Goal: Task Accomplishment & Management: Complete application form

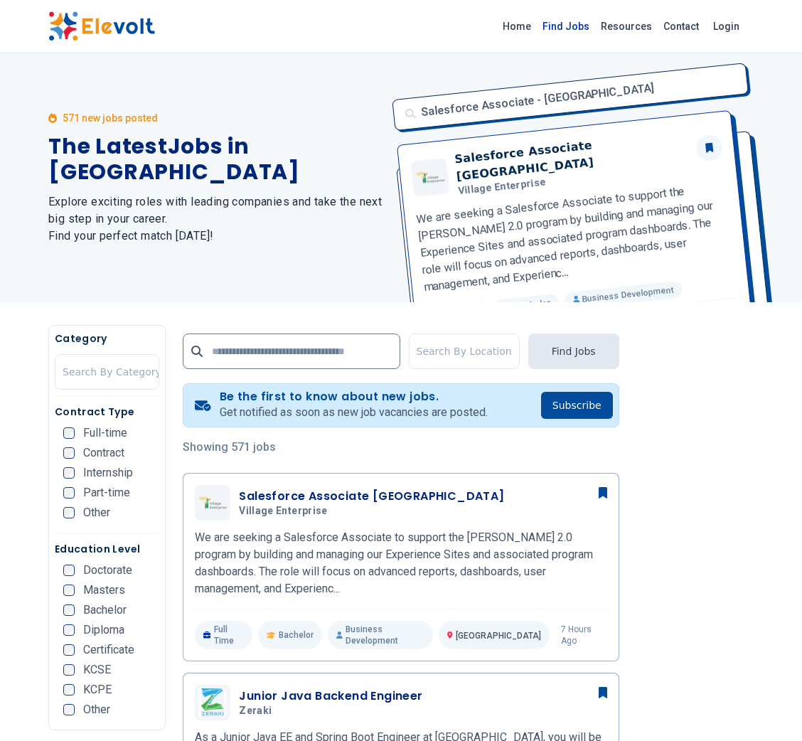
click at [573, 21] on link "Find Jobs" at bounding box center [566, 26] width 58 height 23
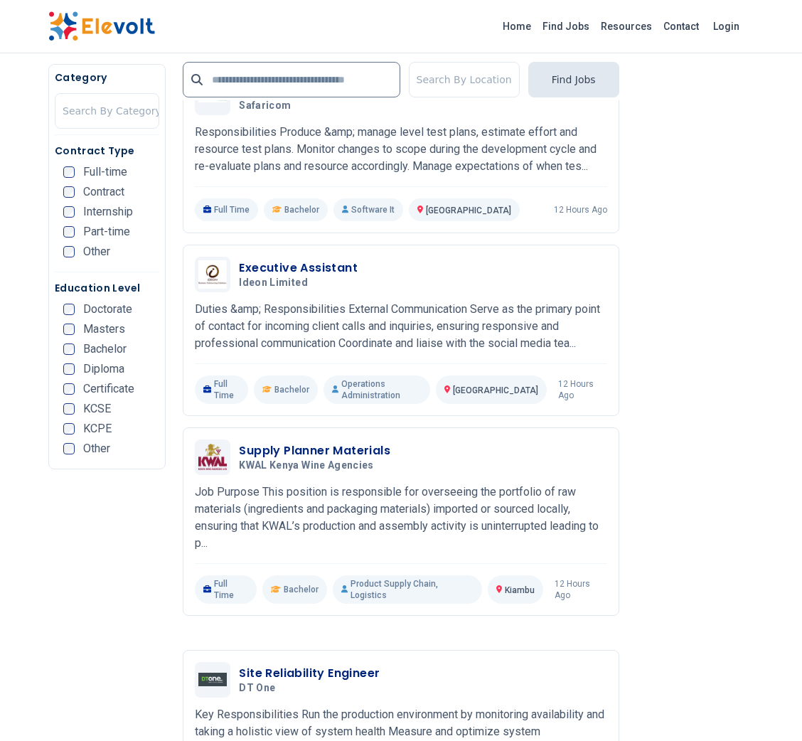
scroll to position [2330, 0]
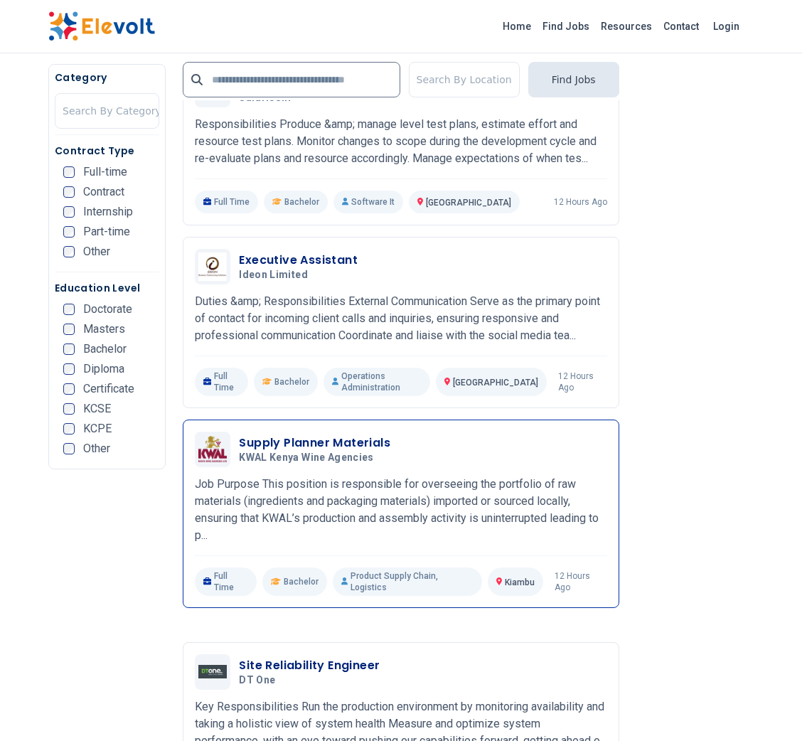
click at [372, 434] on h3 "Supply Planner Materials" at bounding box center [314, 442] width 151 height 17
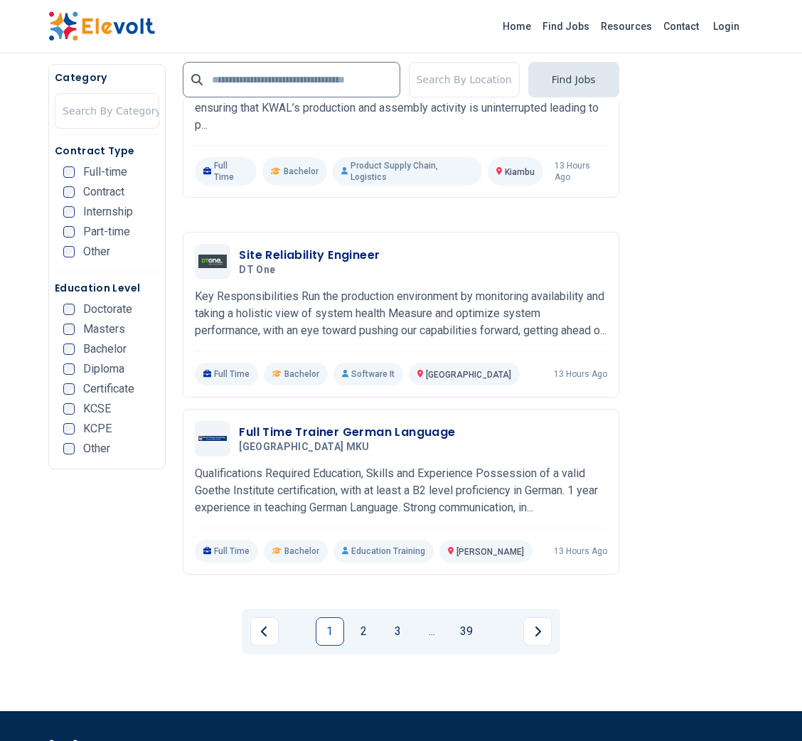
scroll to position [2796, 0]
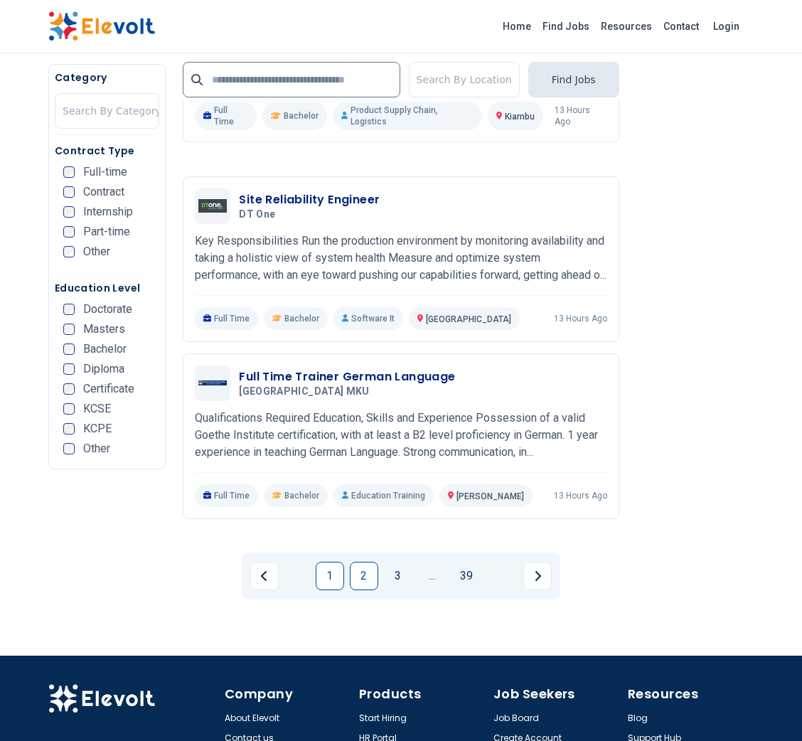
click at [361, 561] on link "2" at bounding box center [364, 575] width 28 height 28
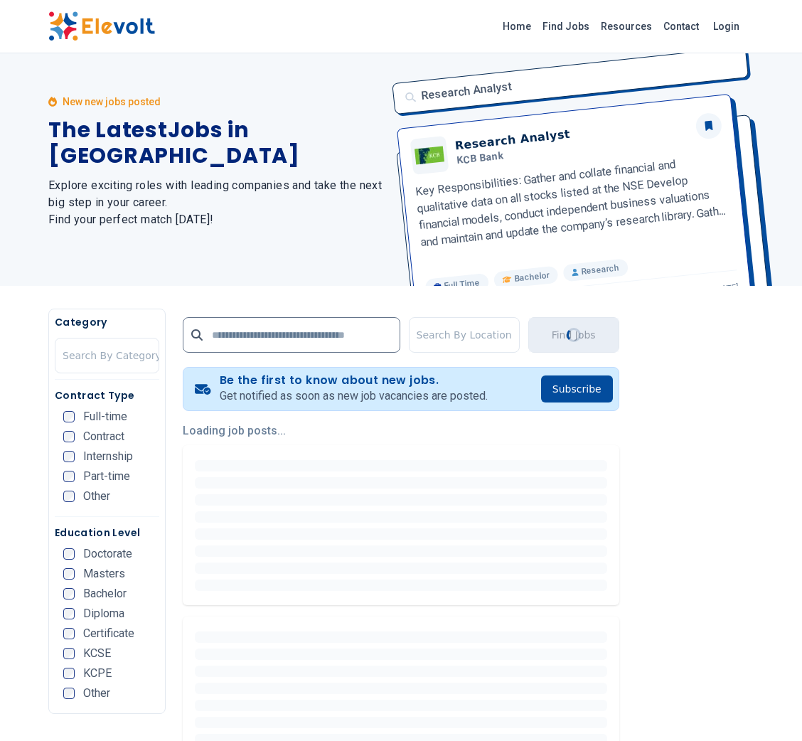
scroll to position [0, 0]
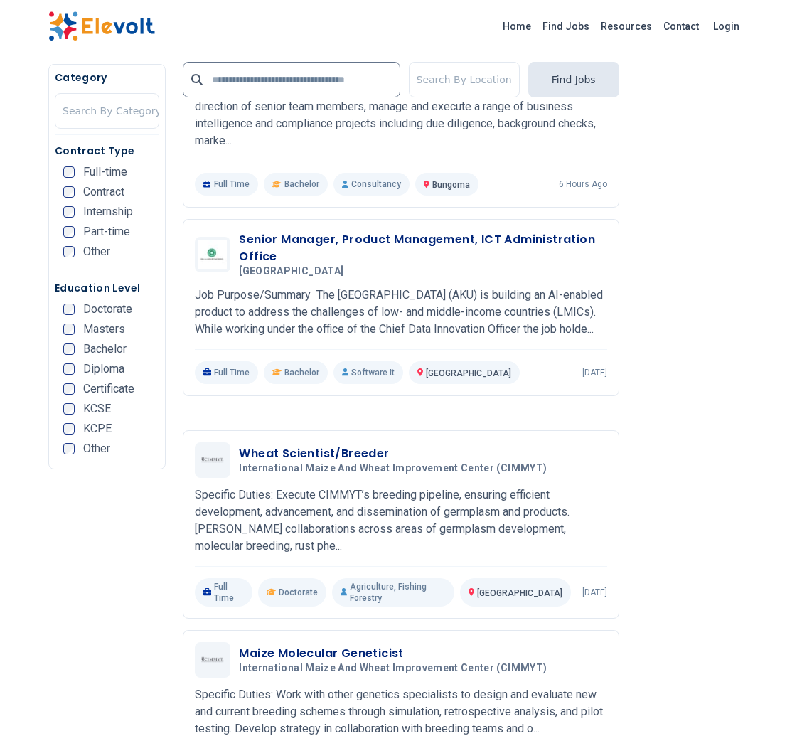
scroll to position [1006, 0]
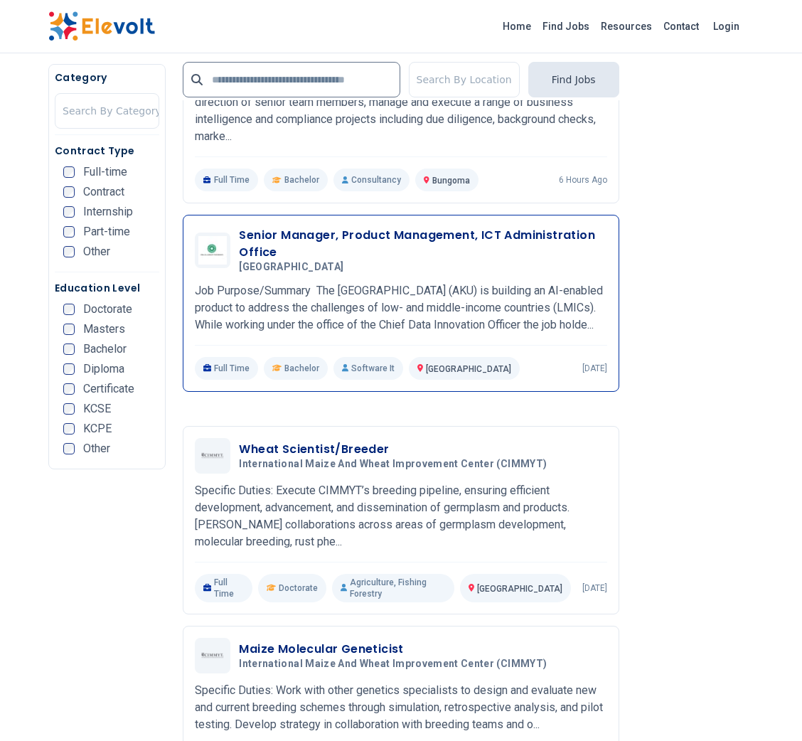
click at [578, 221] on div "Senior Manager, Product Management, ICT Administration Office Aga khan Universi…" at bounding box center [401, 303] width 436 height 177
click at [578, 227] on h3 "Senior Manager, Product Management, ICT Administration Office" at bounding box center [422, 244] width 367 height 34
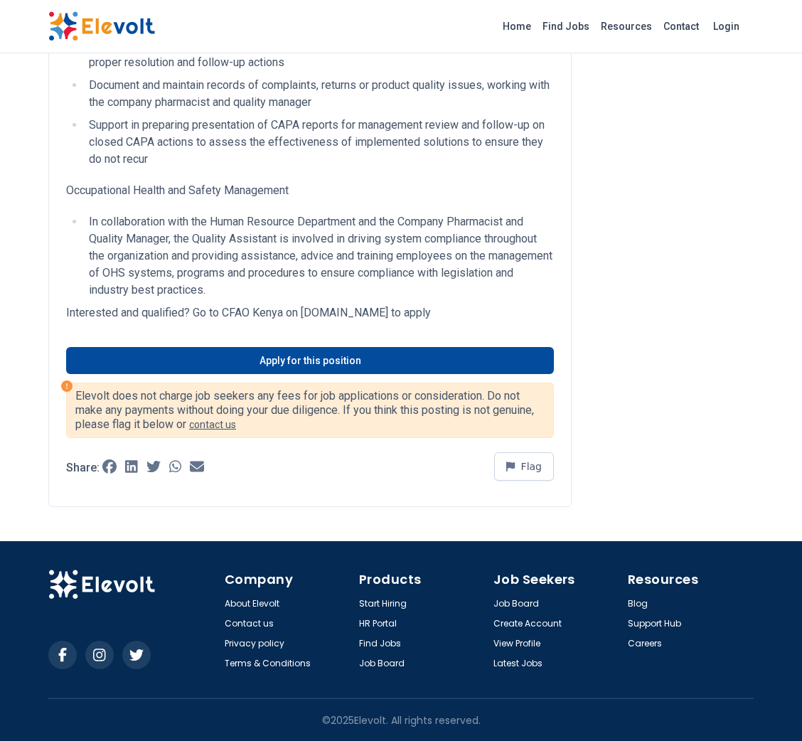
scroll to position [954, 0]
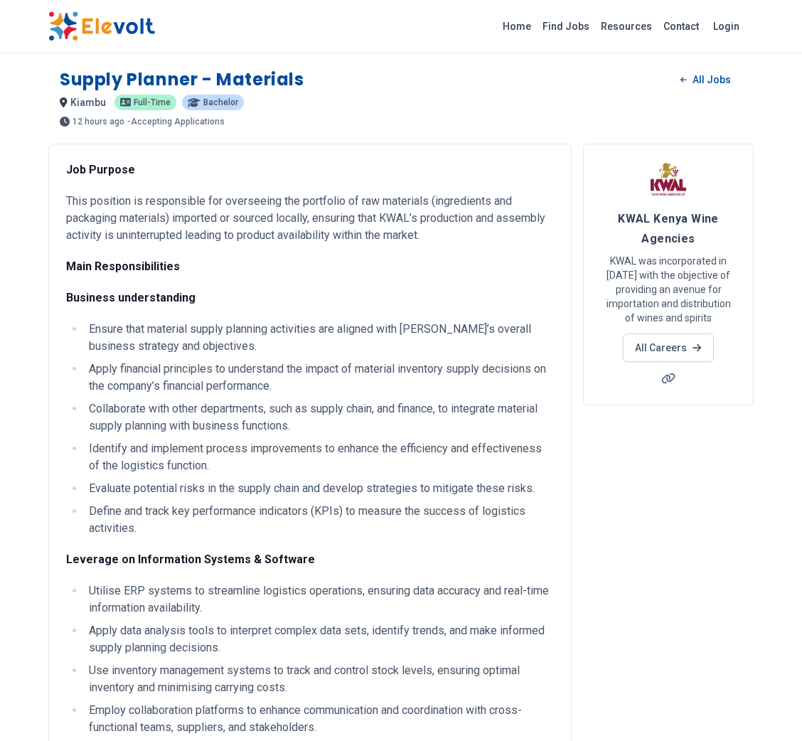
click at [54, 76] on div "Supply Planner - Materials All Jobs kiambu KE Full-time Bachelor 12 hours ago 0…" at bounding box center [400, 92] width 705 height 70
copy h1 "Supply Planner - Materials"
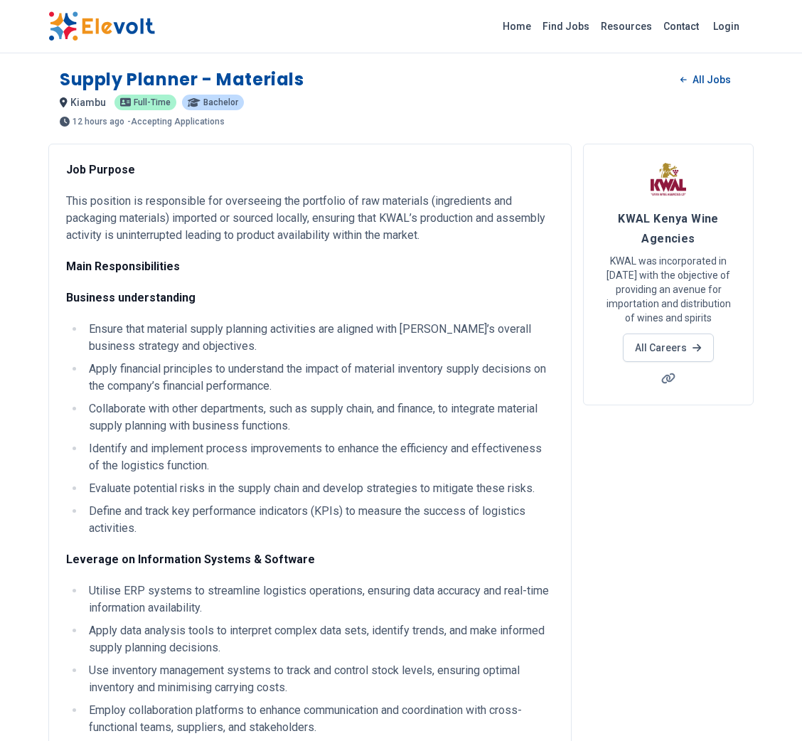
click at [238, 233] on p "This position is responsible for overseeing the portfolio of raw materials (ing…" at bounding box center [310, 218] width 488 height 51
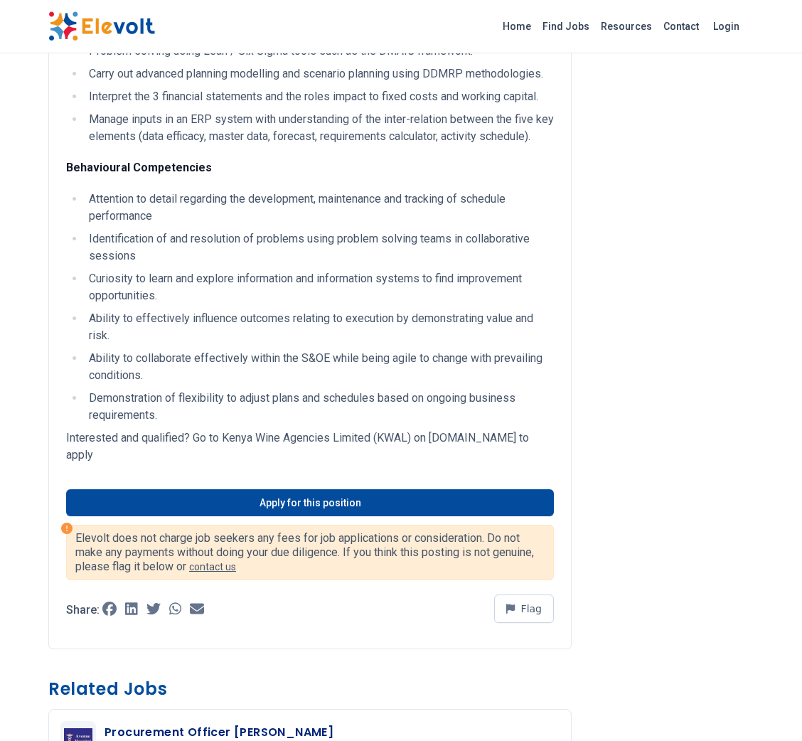
scroll to position [1441, 0]
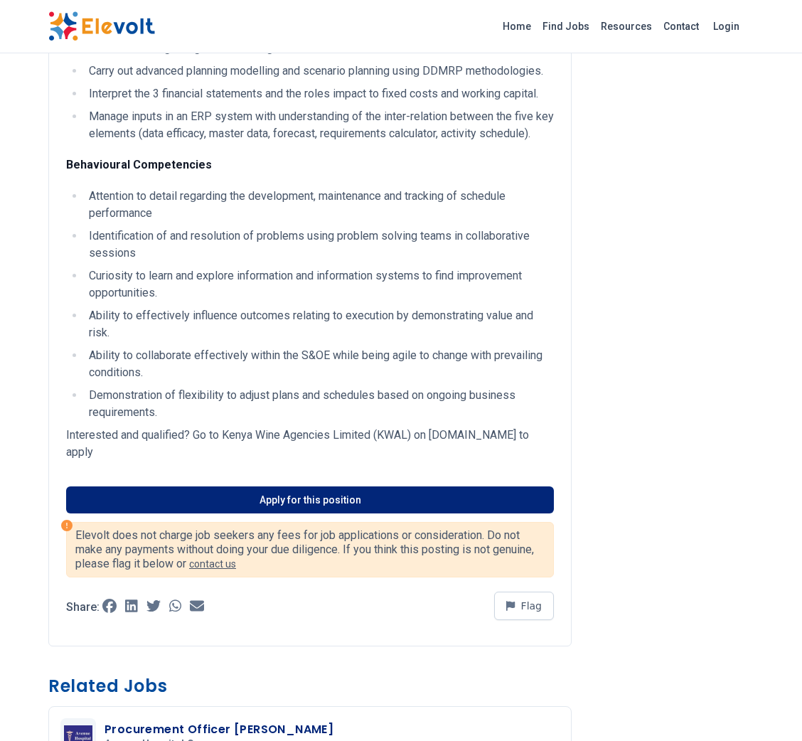
click at [276, 513] on link "Apply for this position" at bounding box center [310, 499] width 488 height 27
click at [167, 513] on link "Apply for this position" at bounding box center [310, 499] width 488 height 27
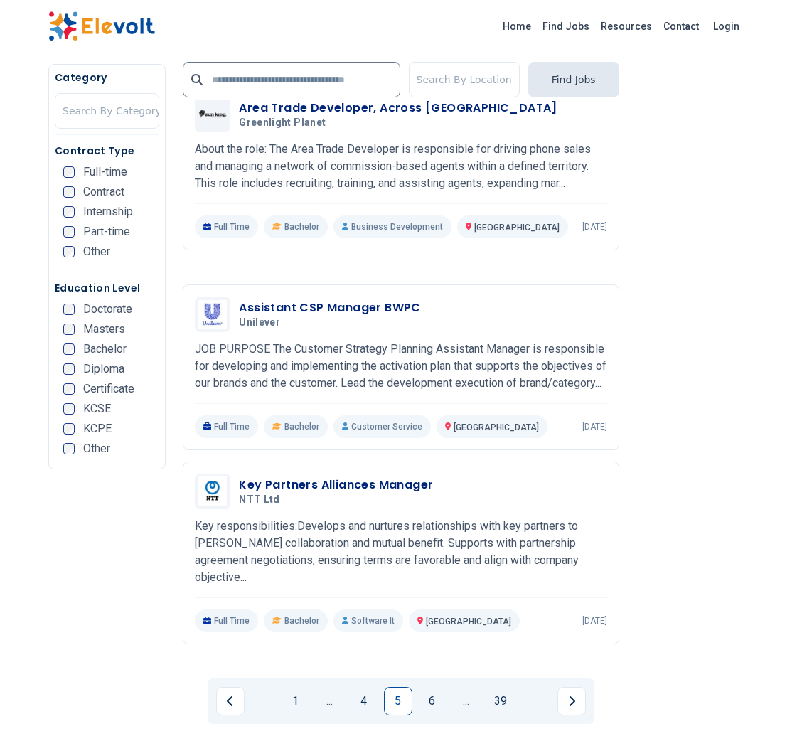
scroll to position [2871, 0]
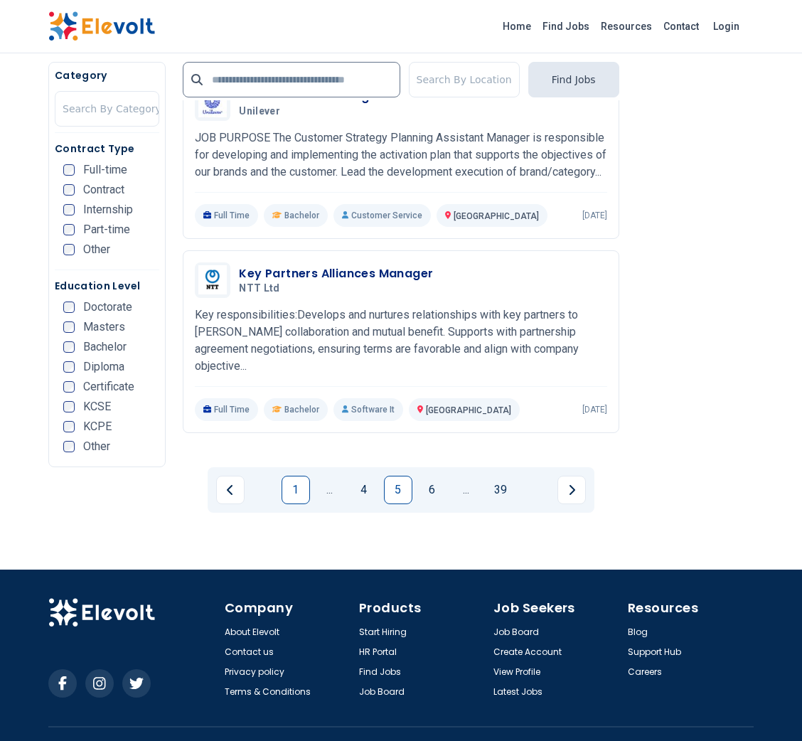
click at [296, 475] on link "1" at bounding box center [295, 489] width 28 height 28
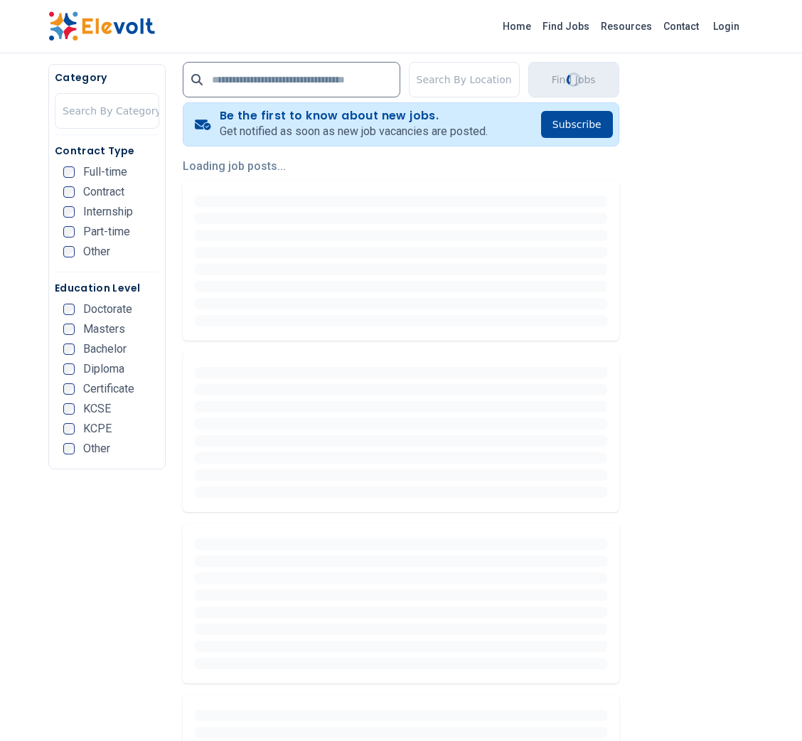
scroll to position [285, 0]
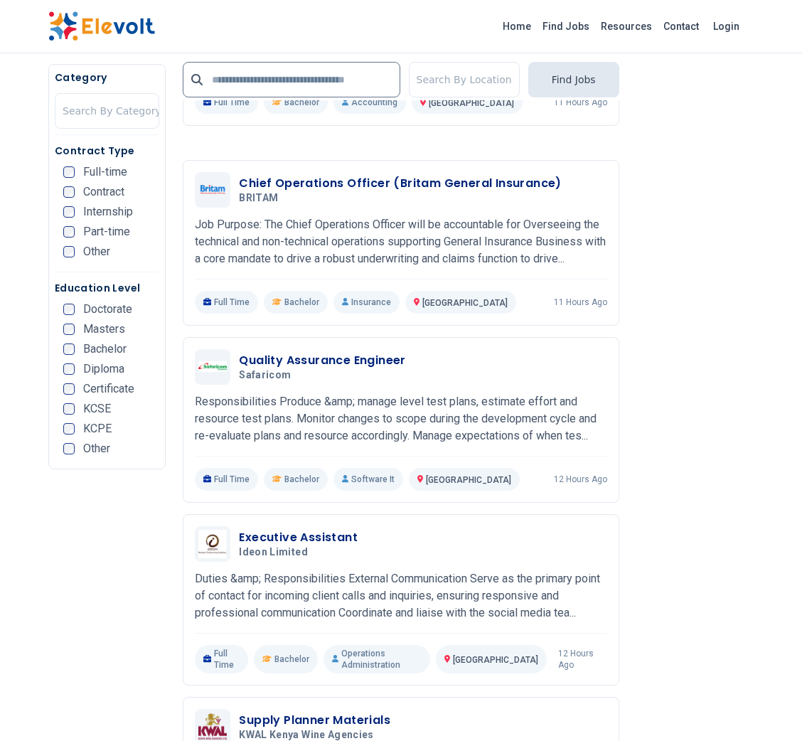
scroll to position [2055, 0]
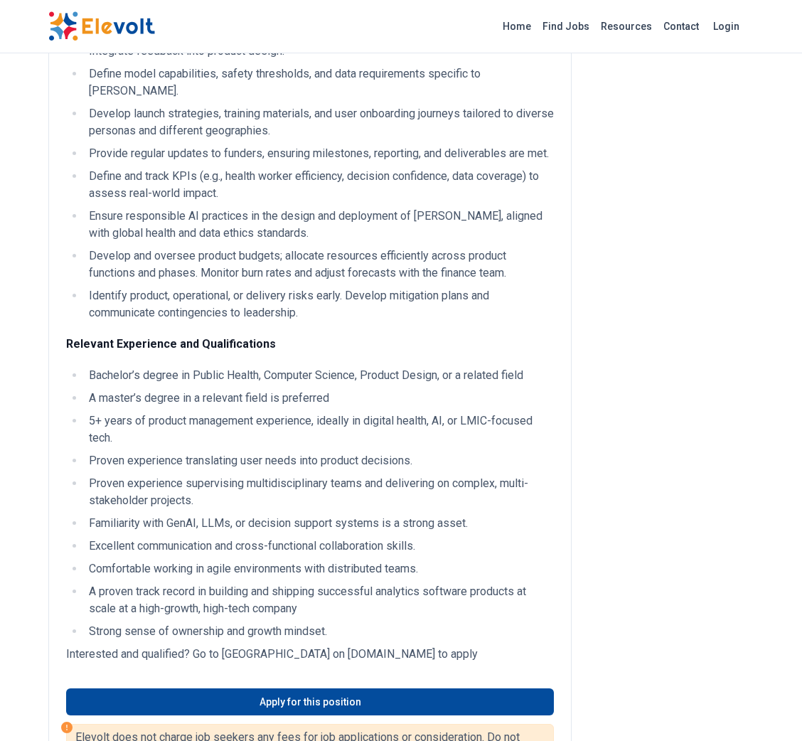
scroll to position [583, 0]
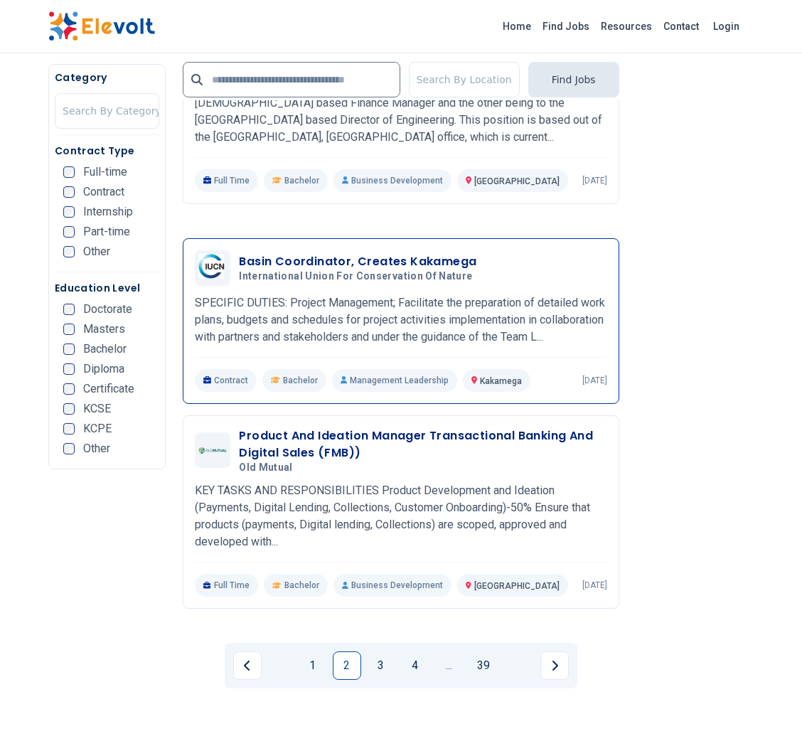
scroll to position [2910, 0]
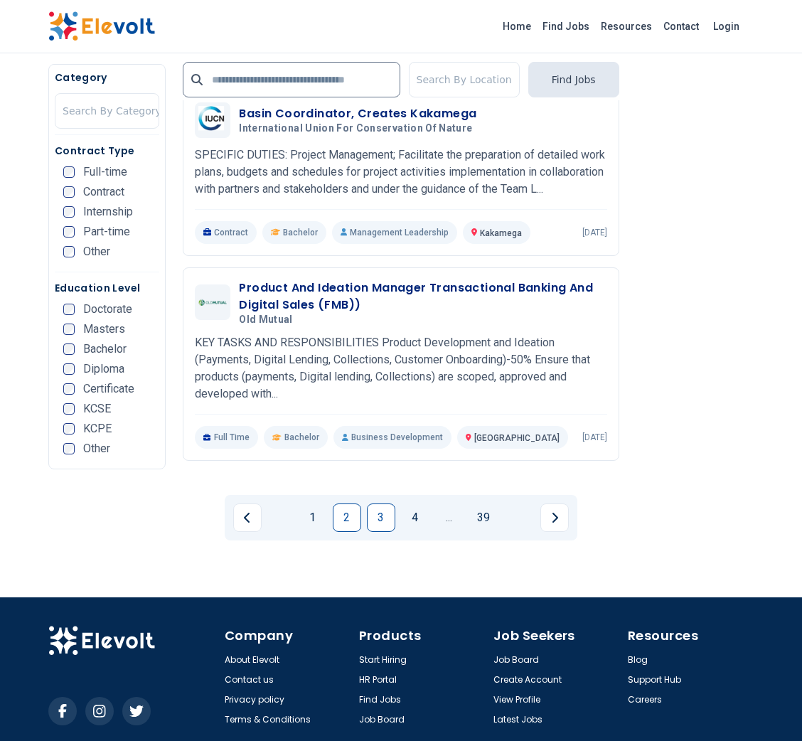
click at [382, 503] on link "3" at bounding box center [381, 517] width 28 height 28
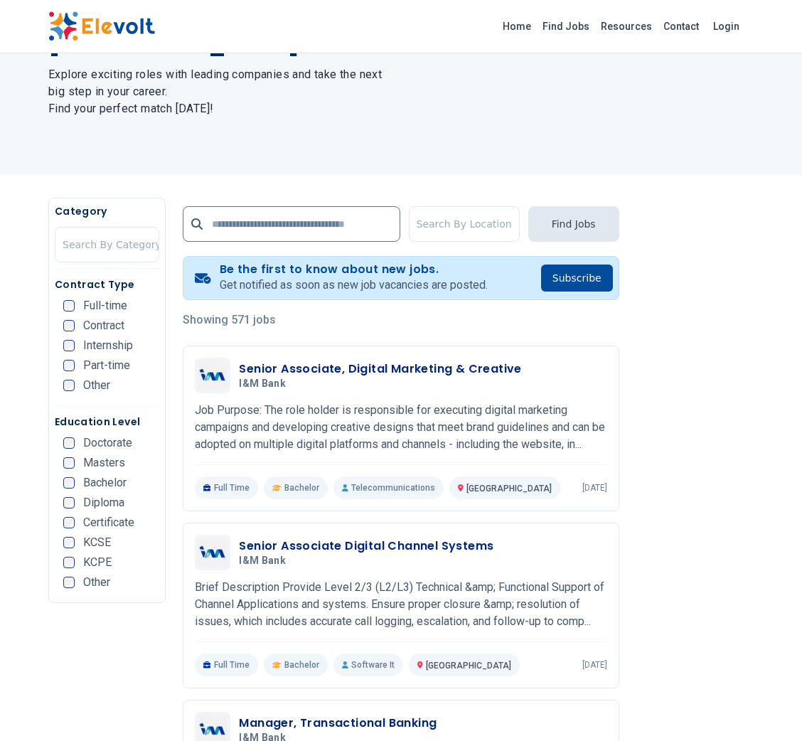
scroll to position [135, 0]
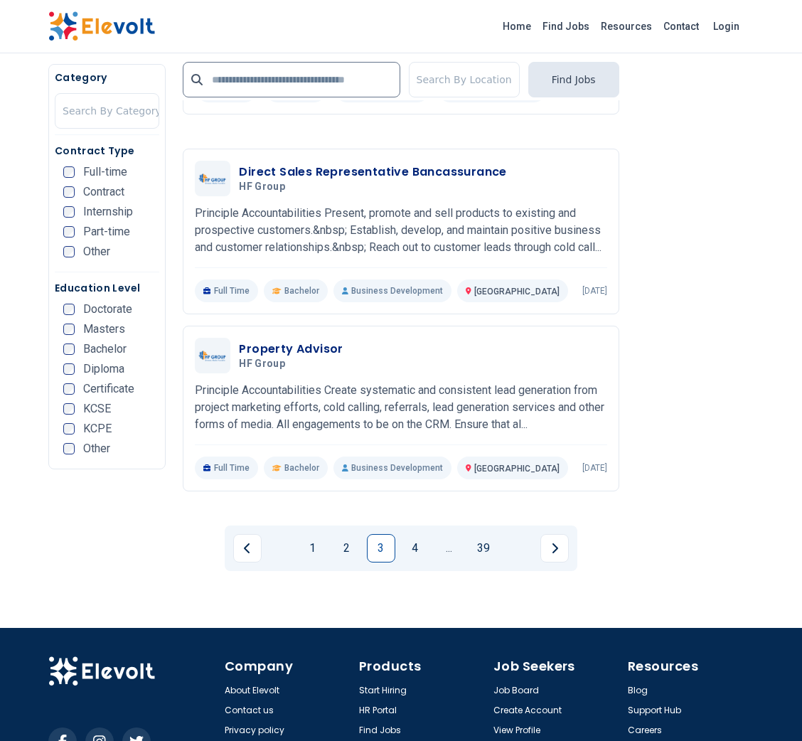
scroll to position [2837, 0]
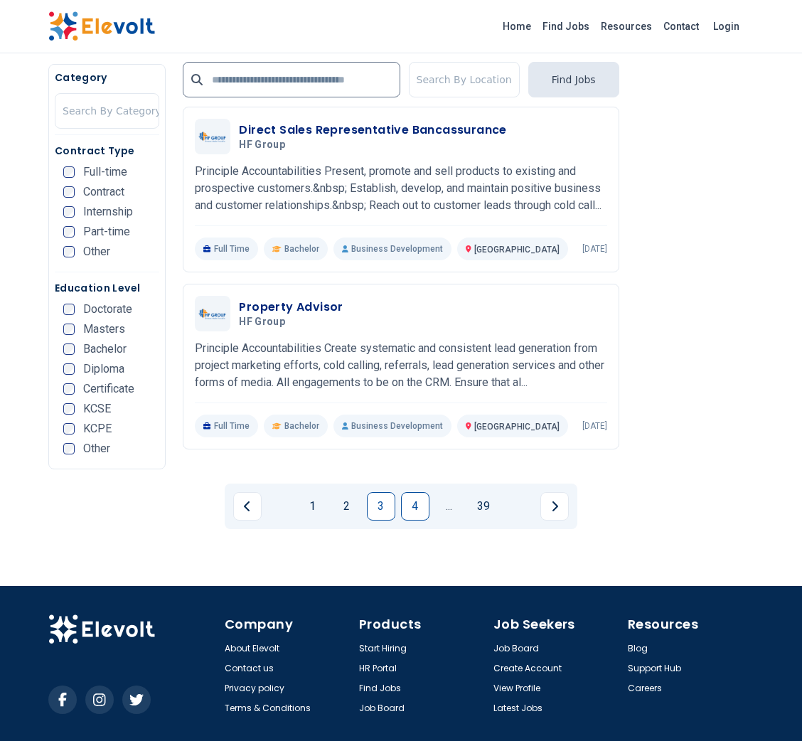
click at [416, 492] on link "4" at bounding box center [415, 506] width 28 height 28
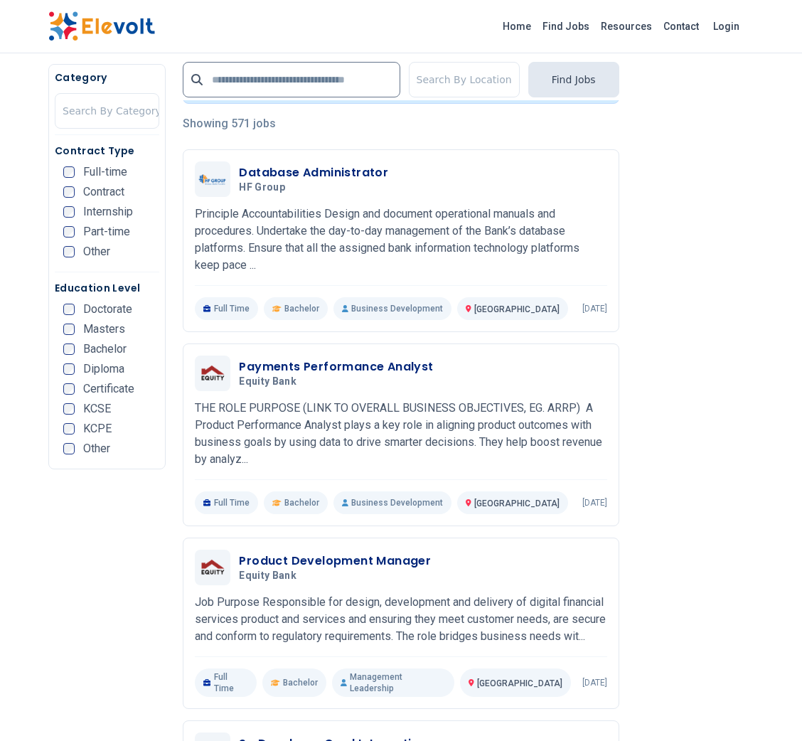
scroll to position [344, 0]
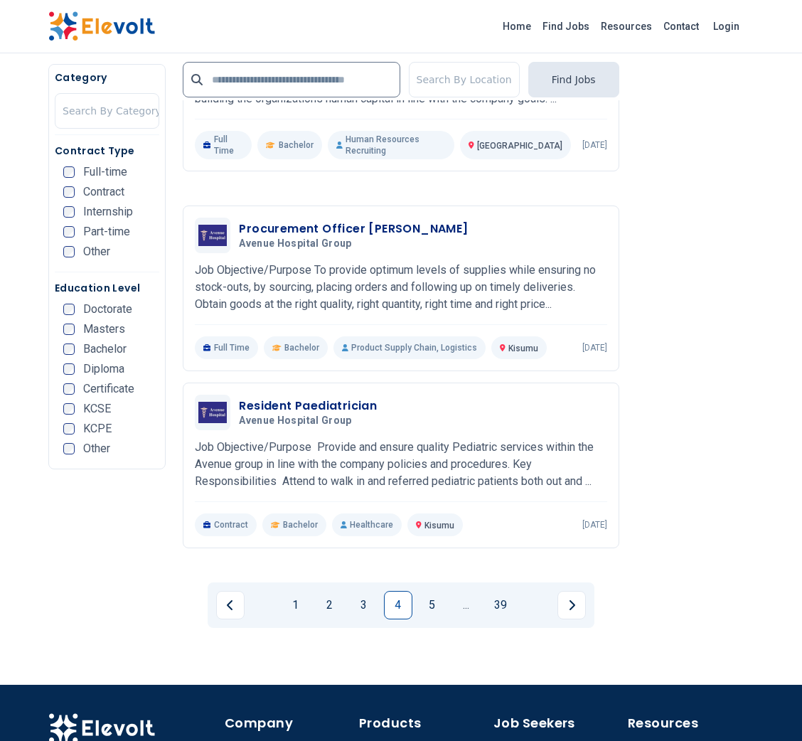
scroll to position [2831, 0]
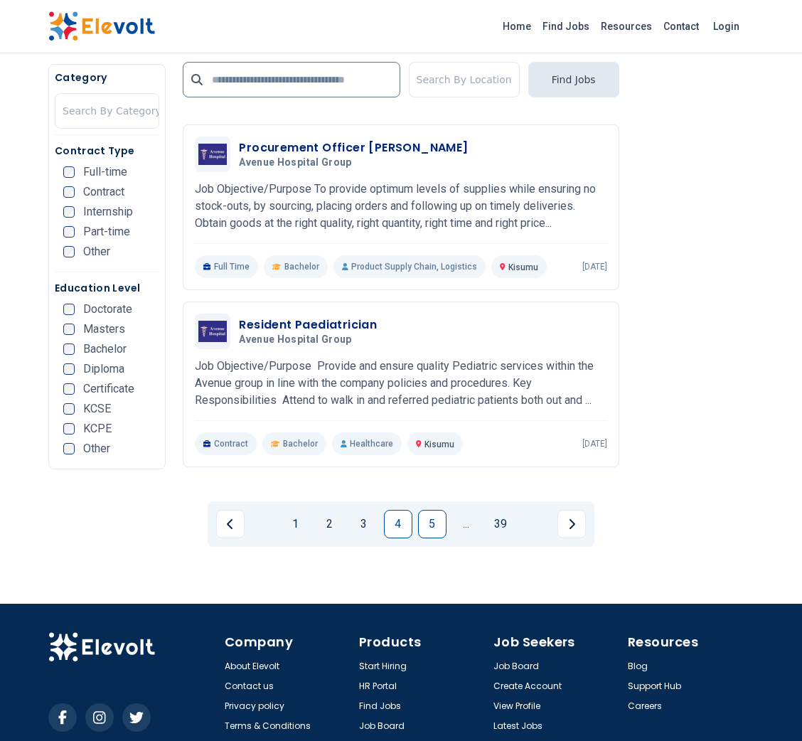
click at [421, 510] on link "5" at bounding box center [432, 524] width 28 height 28
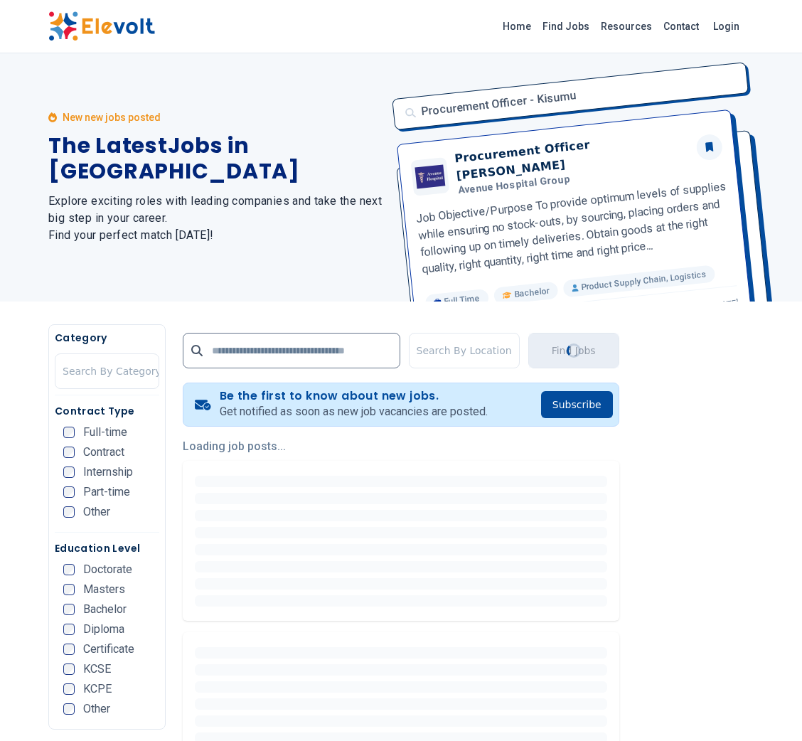
scroll to position [0, 0]
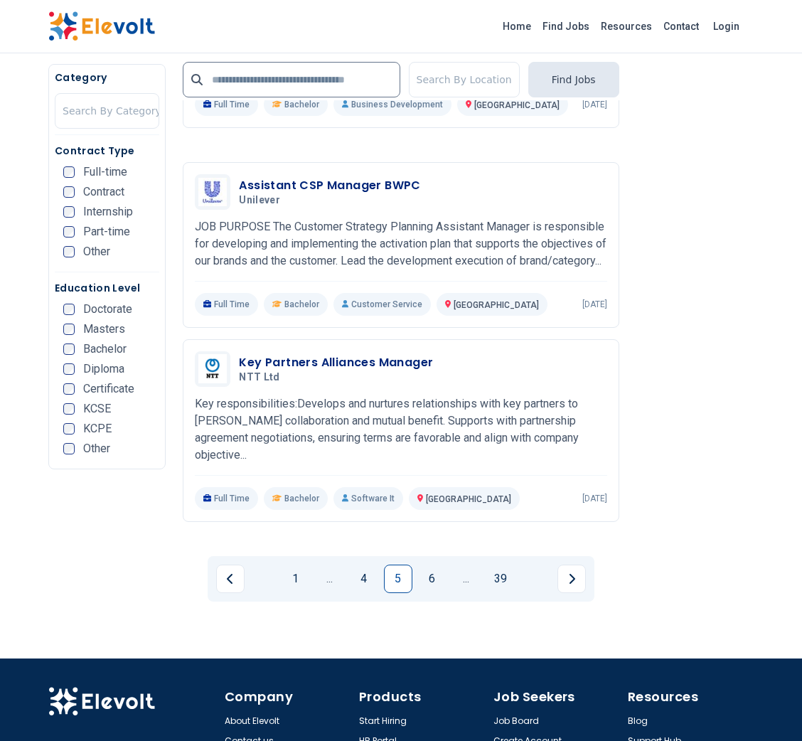
scroll to position [2790, 0]
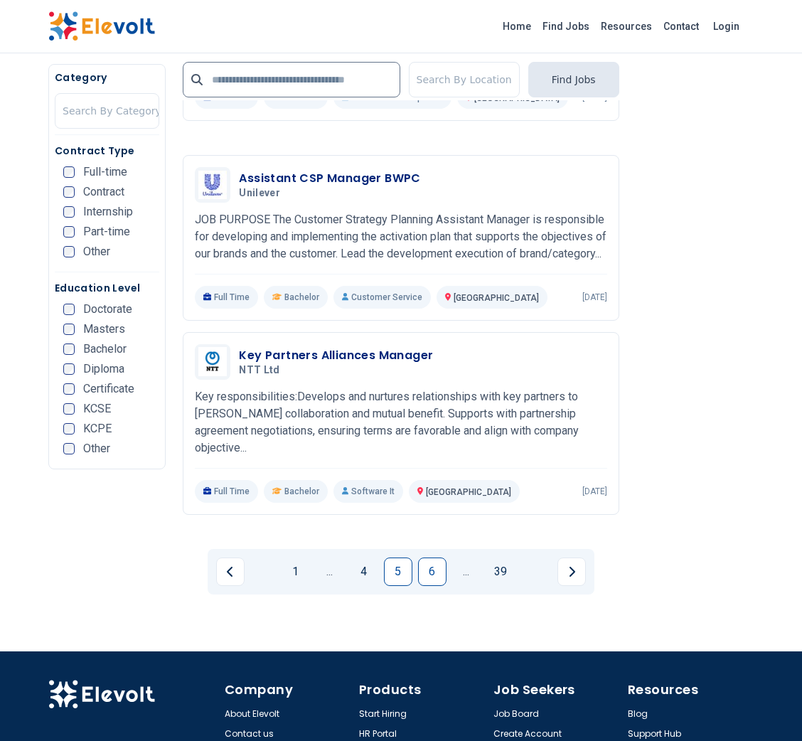
click at [441, 557] on link "6" at bounding box center [432, 571] width 28 height 28
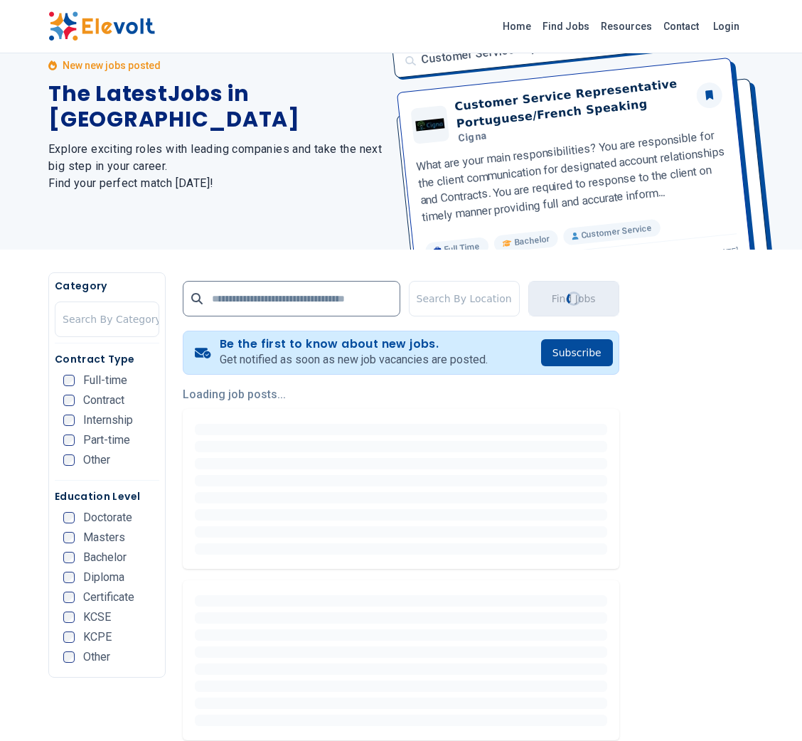
scroll to position [0, 0]
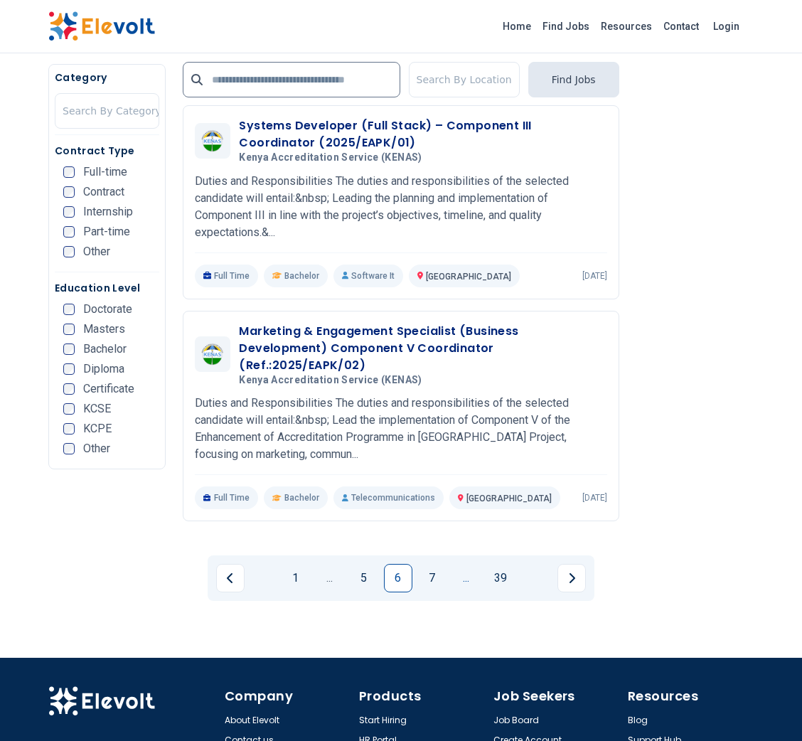
scroll to position [2919, 0]
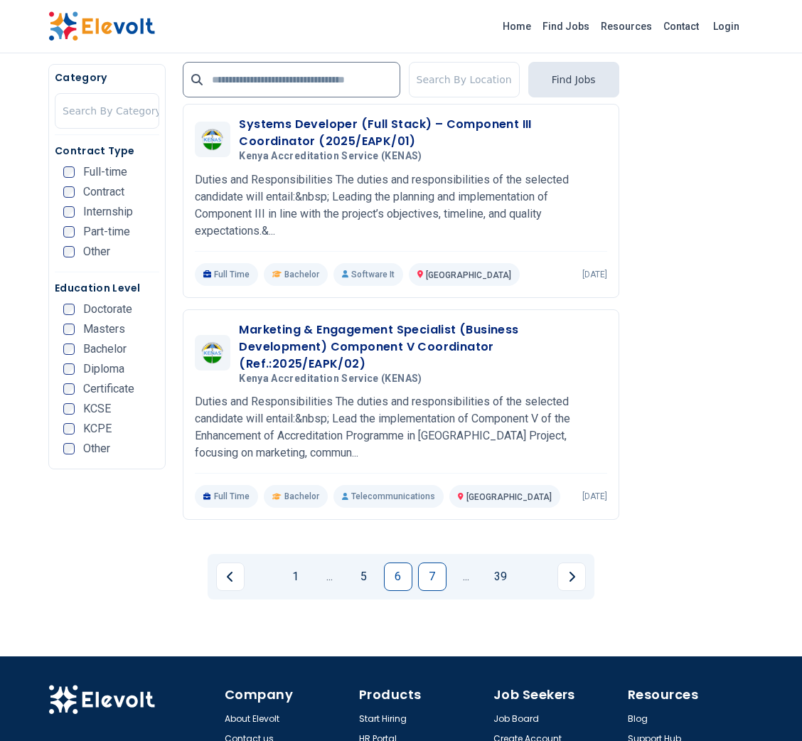
click at [441, 562] on link "7" at bounding box center [432, 576] width 28 height 28
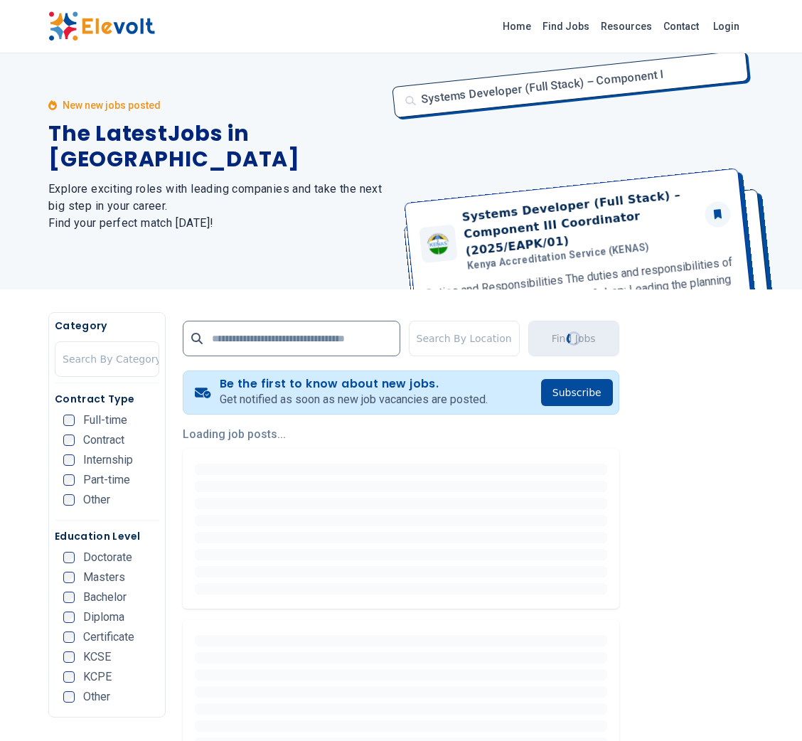
scroll to position [0, 0]
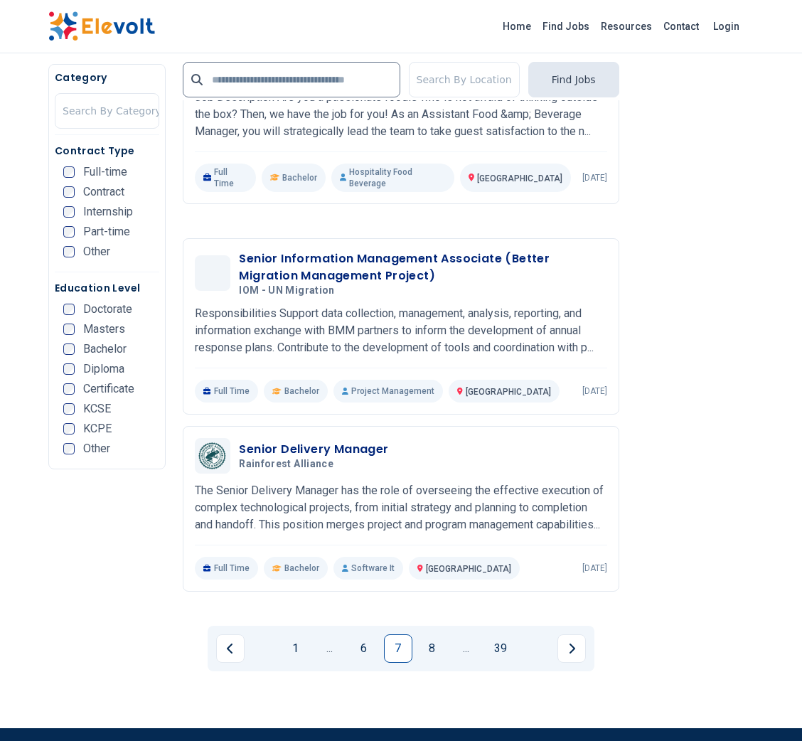
scroll to position [2705, 0]
